Goal: Check status: Check status

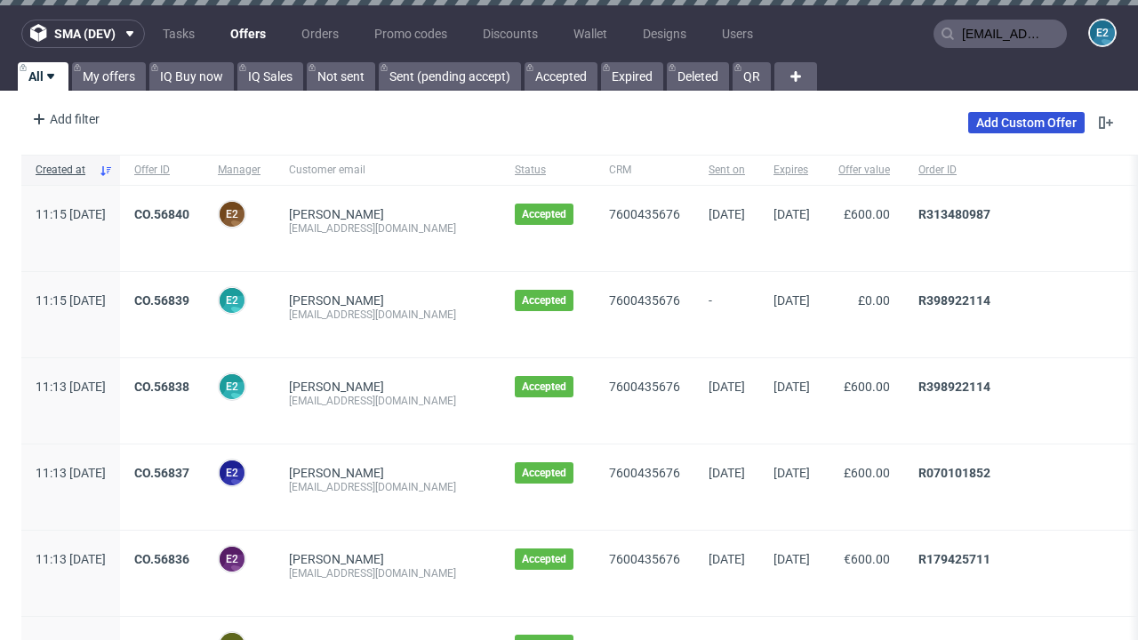
type input "[EMAIL_ADDRESS][DOMAIN_NAME]"
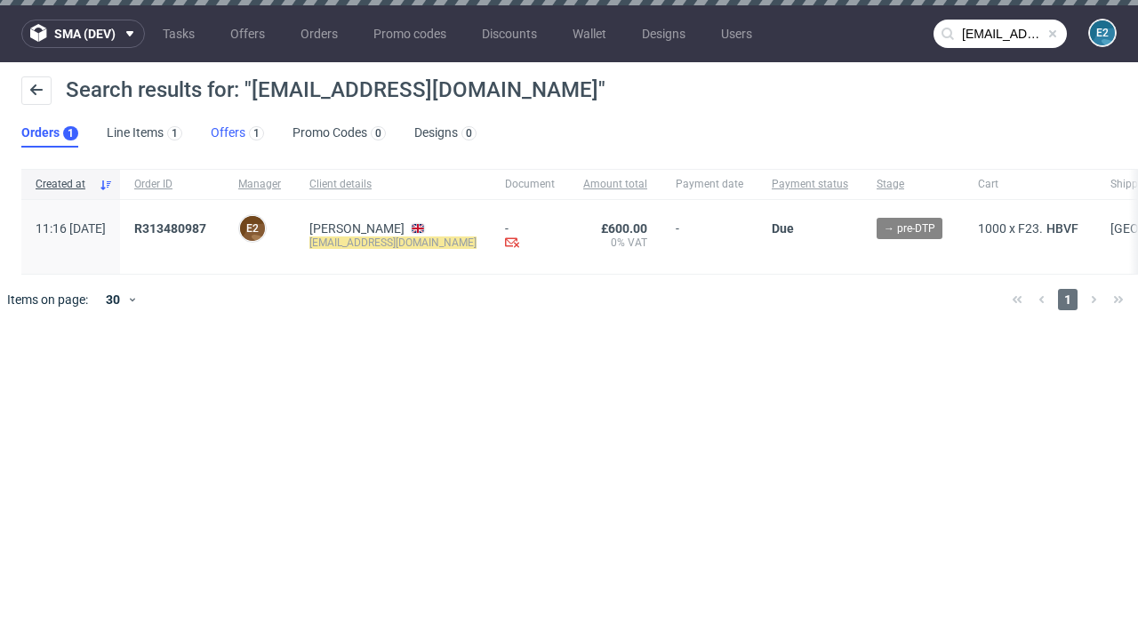
click at [237, 133] on link "Offers 1" at bounding box center [237, 133] width 53 height 28
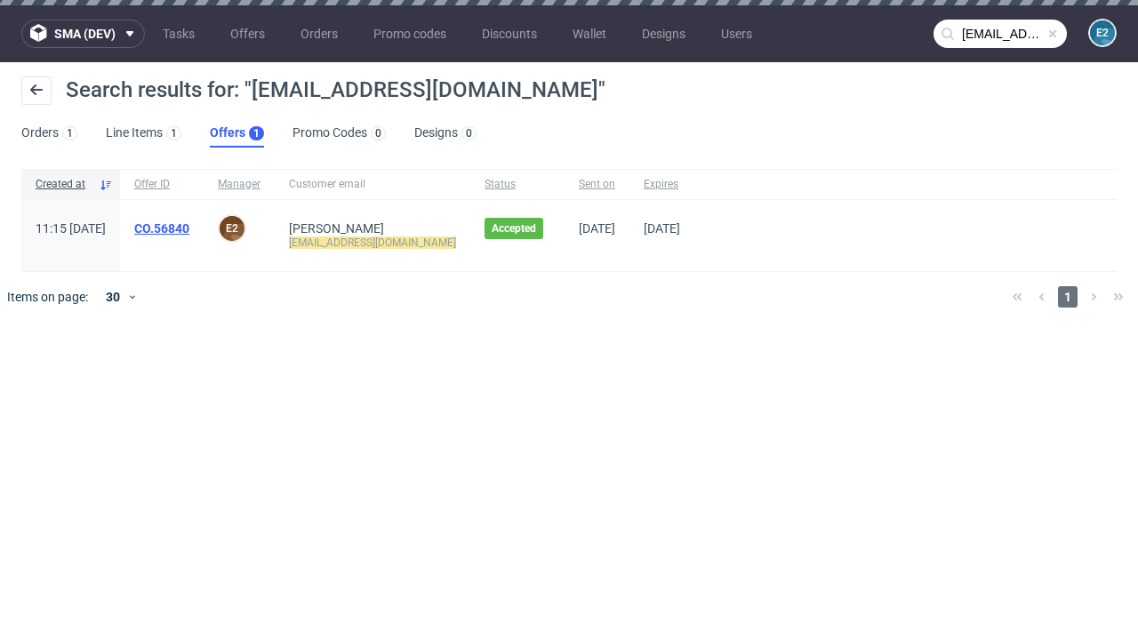
click at [189, 229] on link "CO.56840" at bounding box center [161, 228] width 55 height 14
